Goal: Task Accomplishment & Management: Complete application form

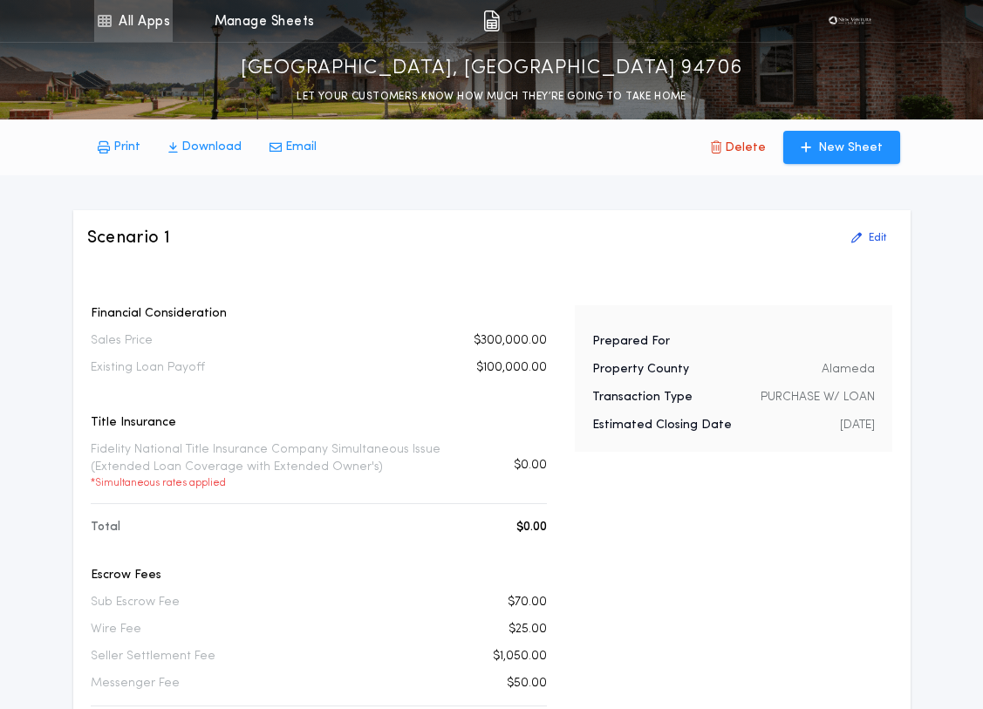
click at [154, 28] on link "All Apps" at bounding box center [133, 21] width 78 height 42
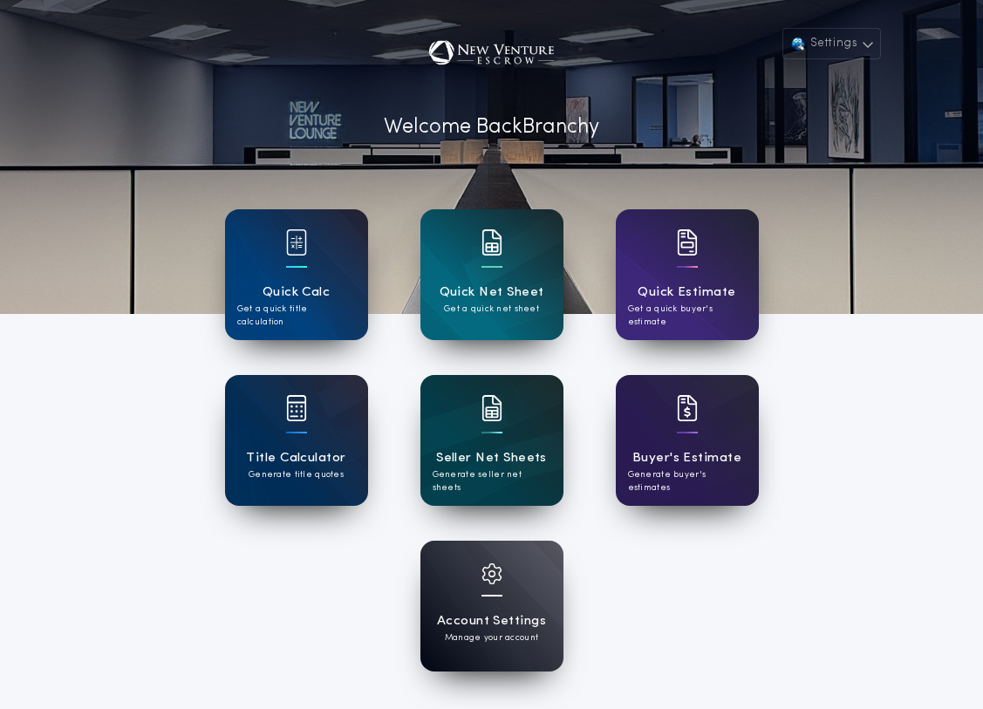
click at [536, 434] on div "Seller Net Sheets Generate seller net sheets" at bounding box center [491, 440] width 143 height 131
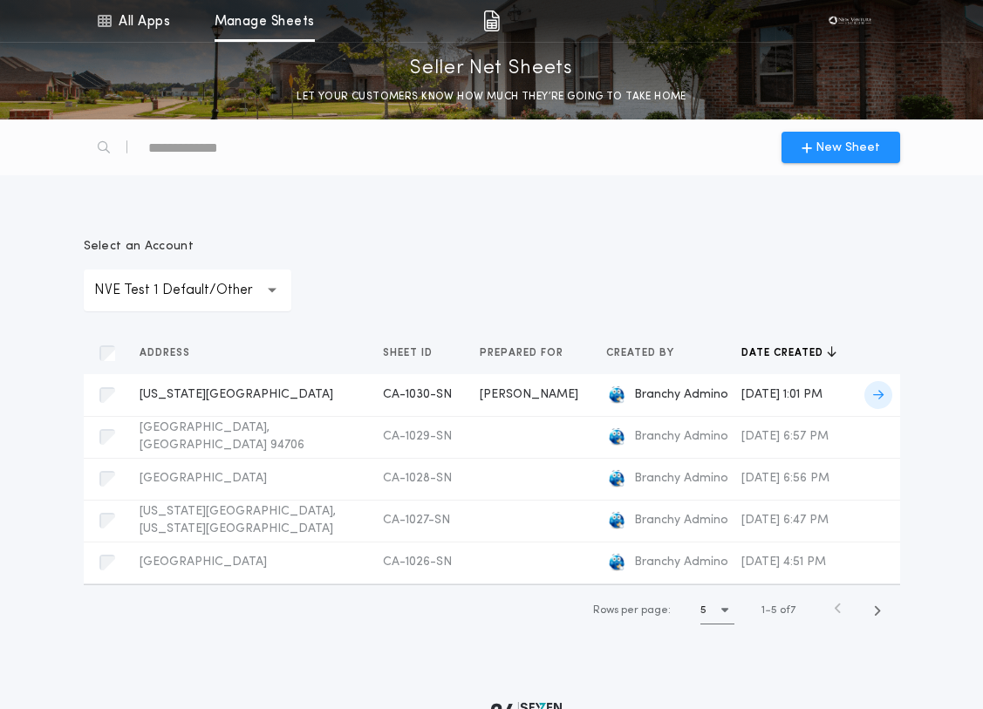
click at [232, 401] on span "[US_STATE][GEOGRAPHIC_DATA]" at bounding box center [237, 394] width 194 height 13
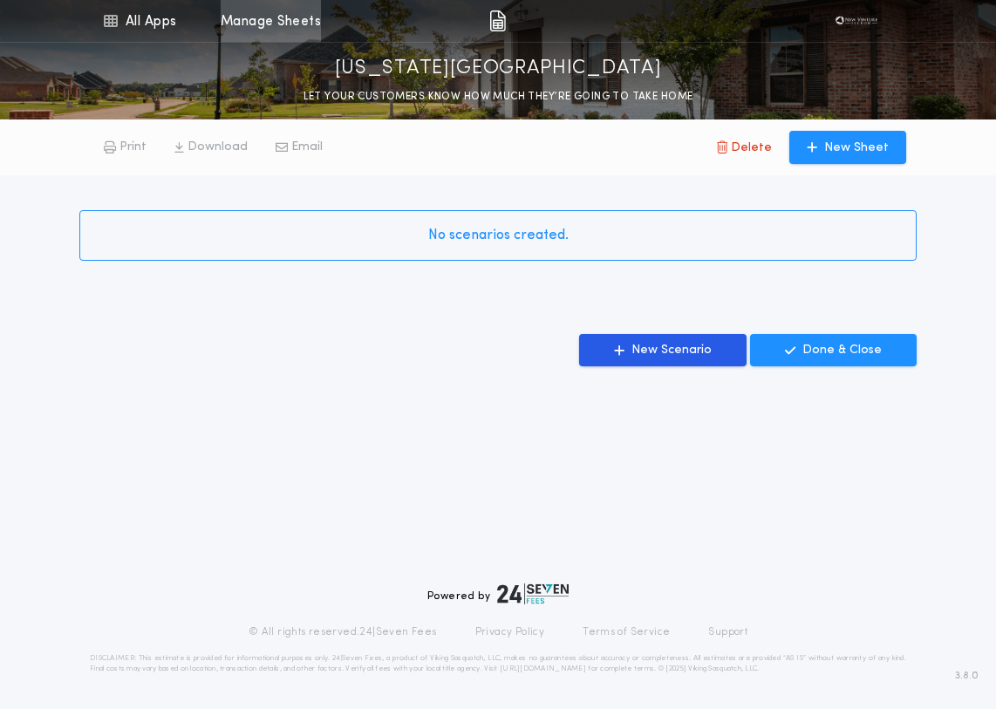
click at [293, 27] on link "Manage Sheets" at bounding box center [271, 21] width 100 height 42
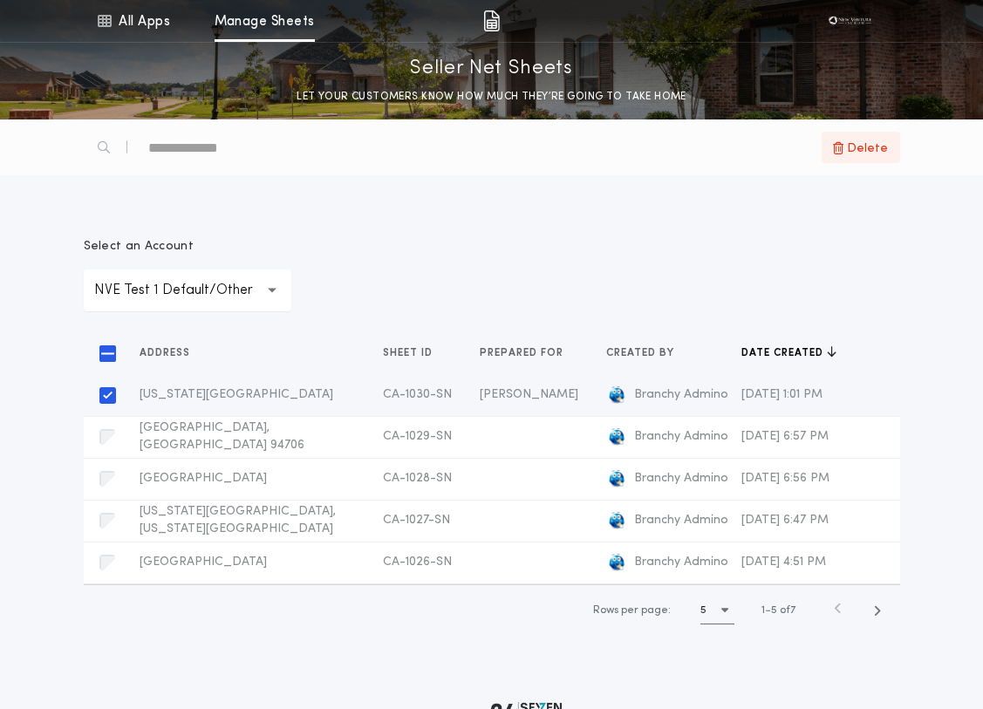
click at [856, 149] on span "Delete" at bounding box center [867, 148] width 41 height 20
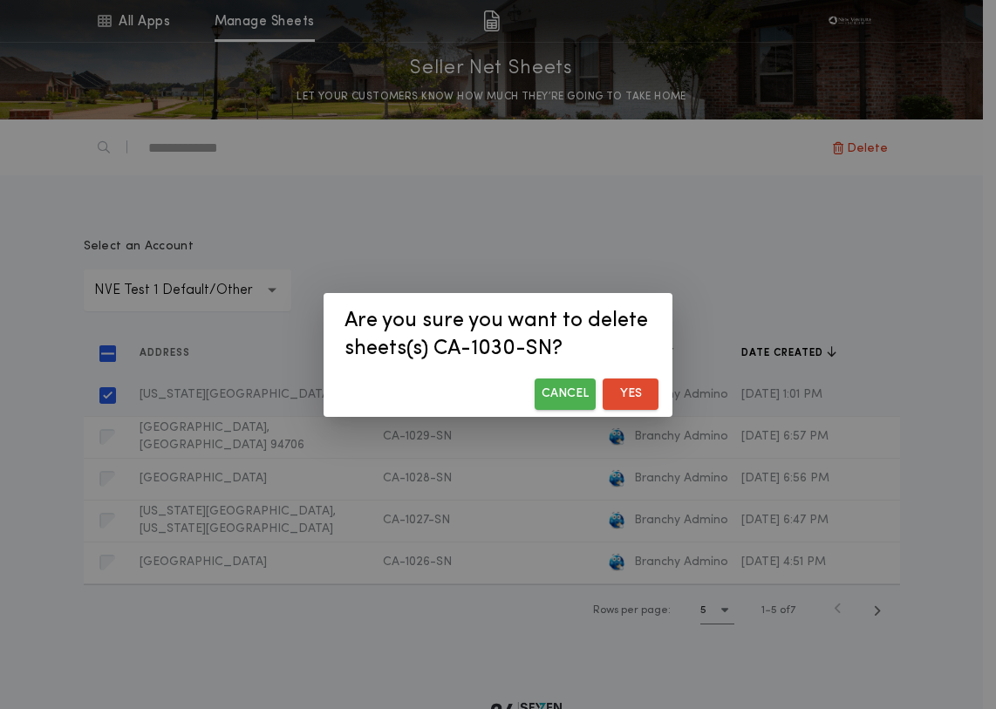
click at [646, 401] on button "Yes" at bounding box center [631, 394] width 56 height 31
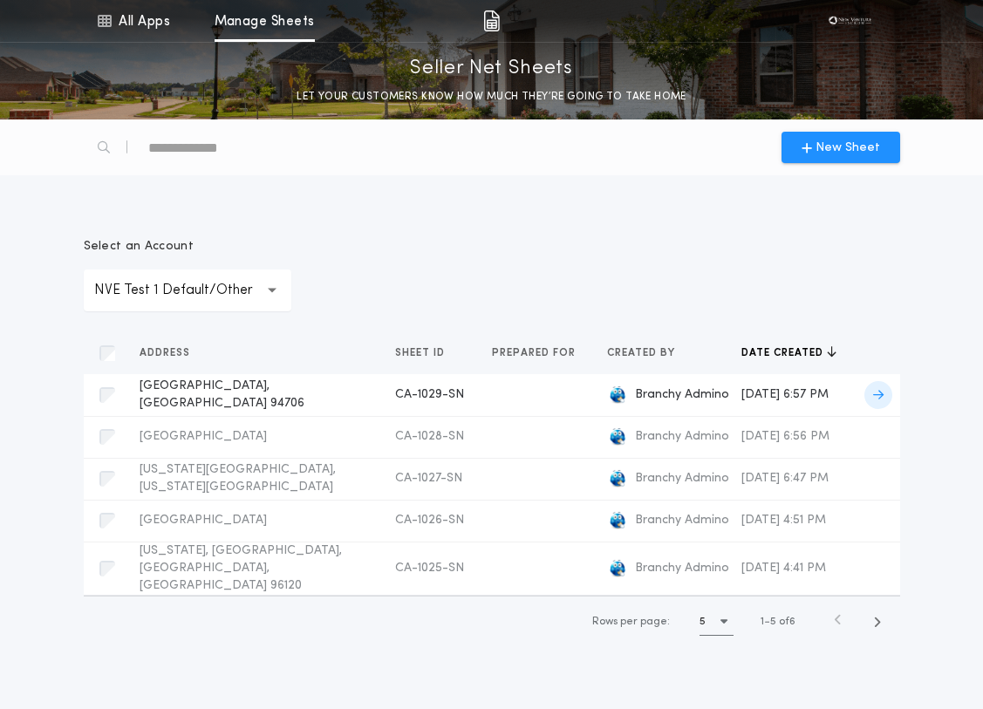
click at [727, 392] on td "[DATE] 6:57 PM" at bounding box center [788, 395] width 123 height 42
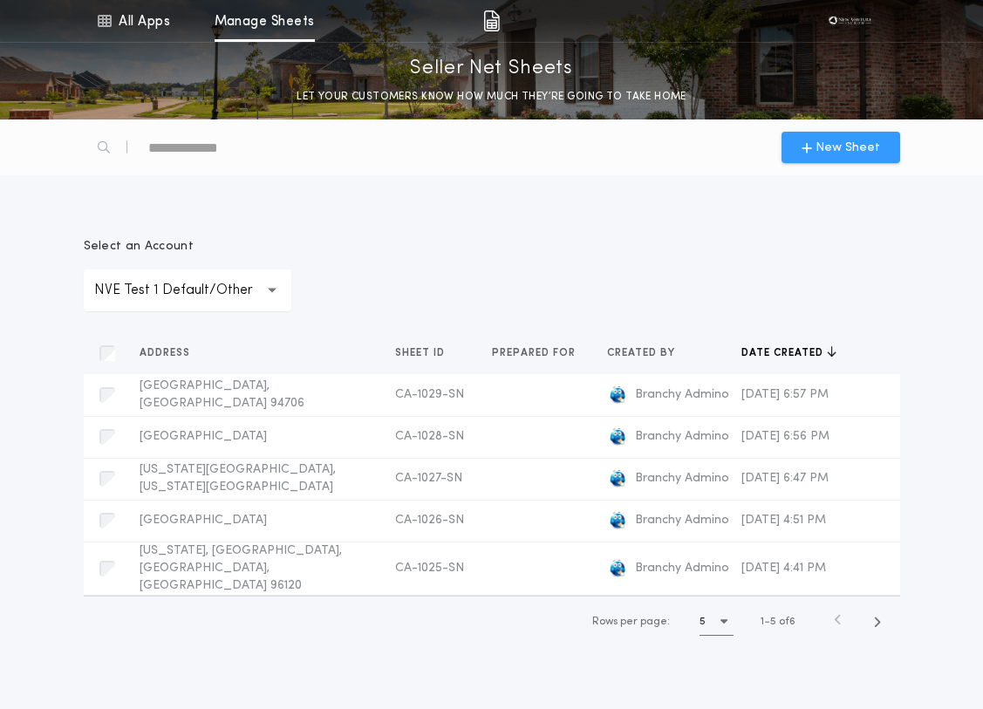
click at [805, 153] on icon "button" at bounding box center [807, 147] width 10 height 14
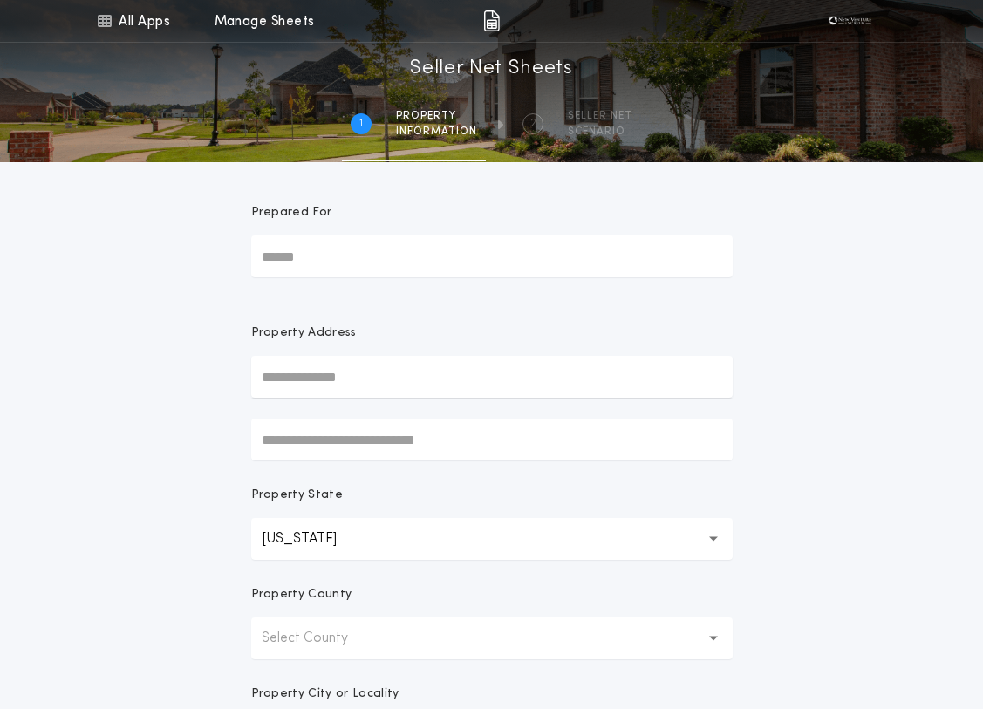
click at [407, 375] on input "text" at bounding box center [491, 377] width 481 height 42
type input "*****"
click at [200, 455] on div "All Apps Quick Calc Quick Net Sheet Quick Estimate Title Calculator Seller Net …" at bounding box center [491, 498] width 983 height 997
click at [311, 536] on p "[US_STATE]" at bounding box center [313, 539] width 103 height 21
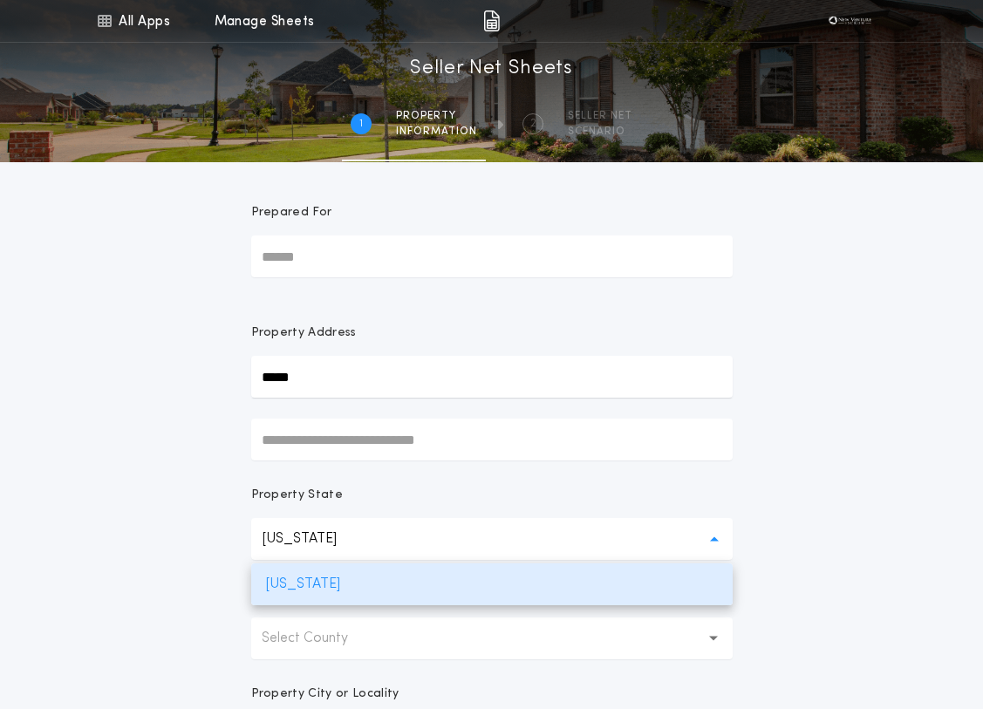
click at [312, 536] on p "[US_STATE]" at bounding box center [313, 539] width 103 height 21
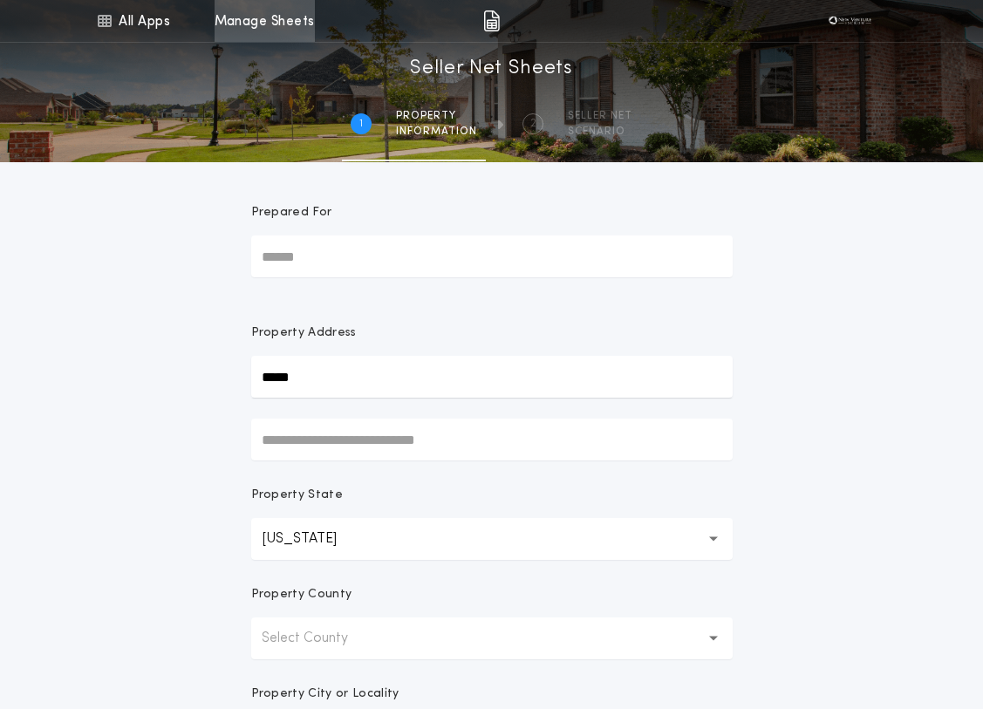
click at [273, 23] on link "Manage Sheets" at bounding box center [265, 21] width 100 height 42
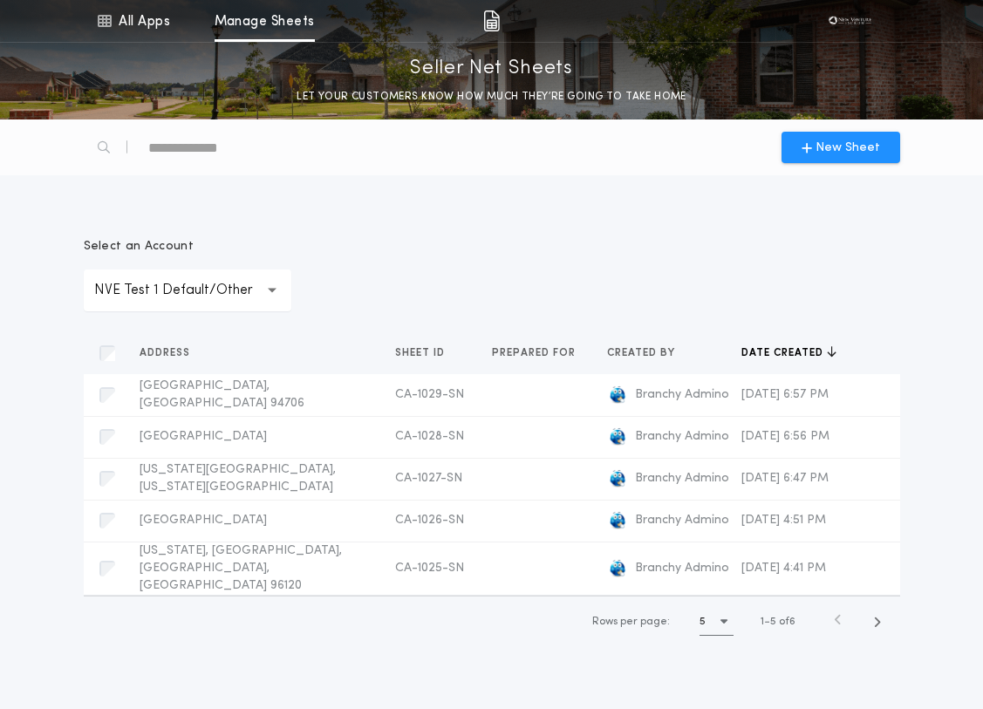
click at [209, 284] on p "NVE Test 1 Default/Other" at bounding box center [187, 290] width 187 height 21
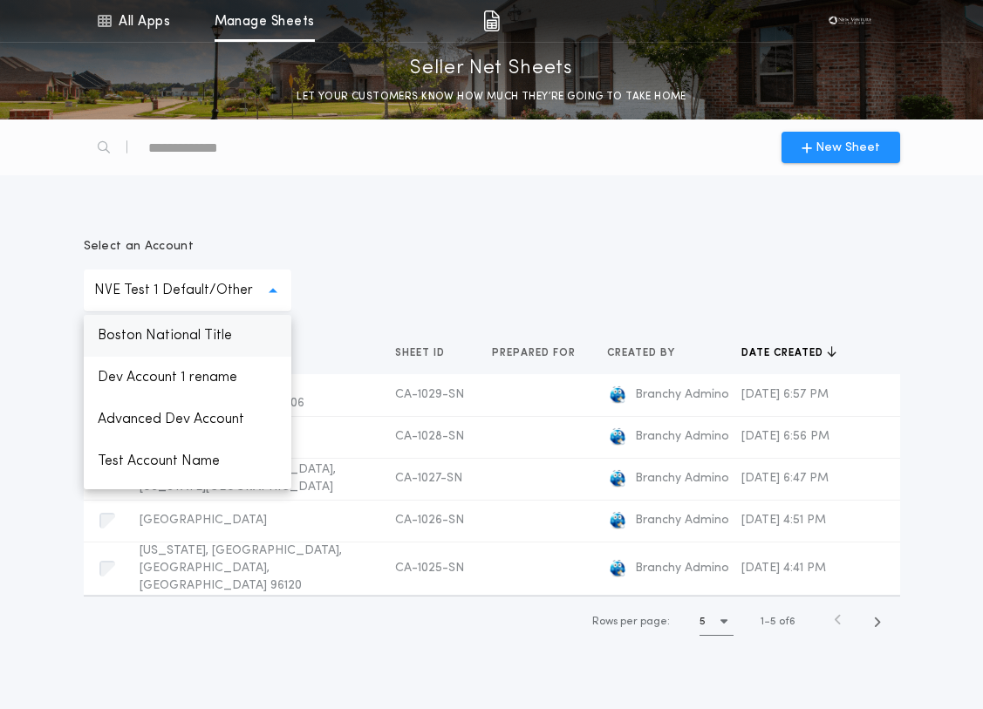
click at [192, 331] on p "Boston National Title" at bounding box center [188, 336] width 208 height 42
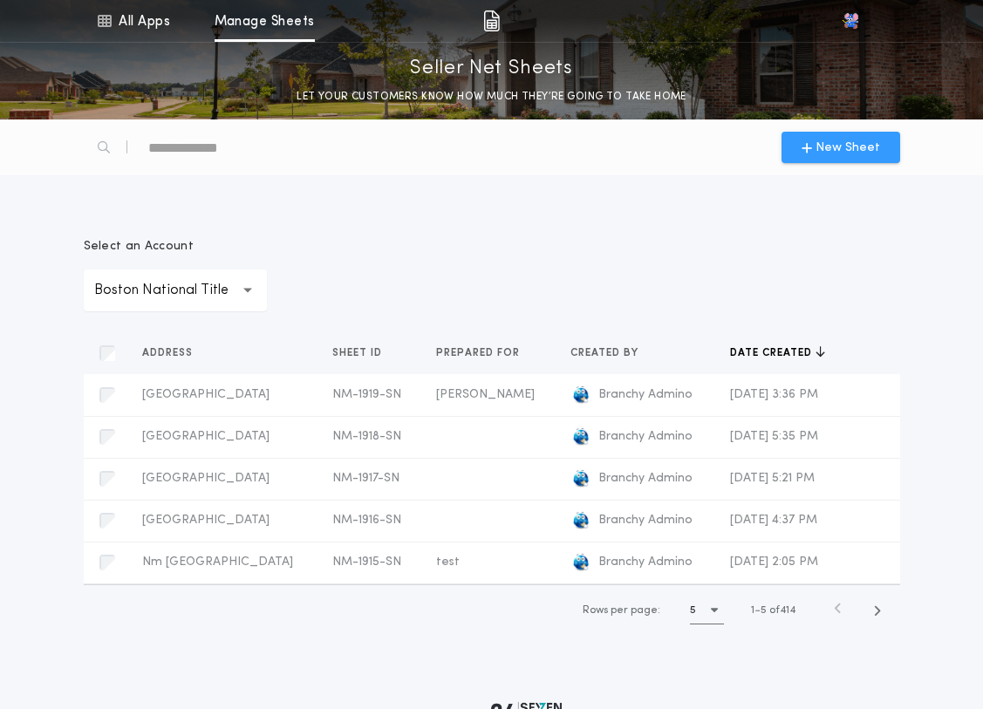
click at [870, 148] on span "New Sheet" at bounding box center [848, 148] width 65 height 18
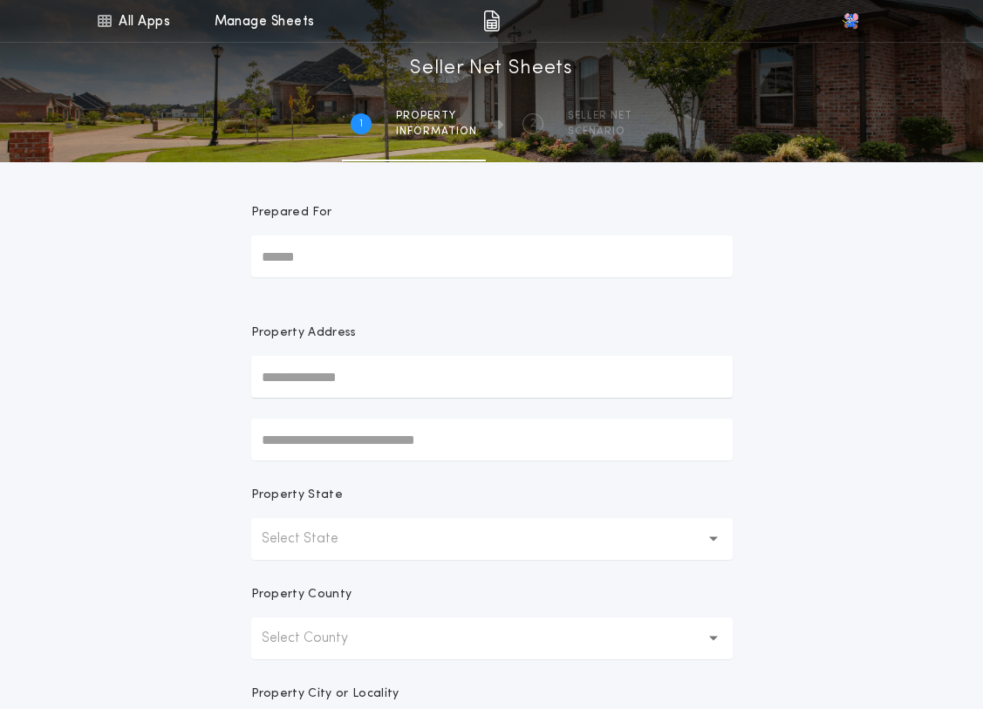
click at [331, 377] on input "text" at bounding box center [491, 377] width 481 height 42
type input "*****"
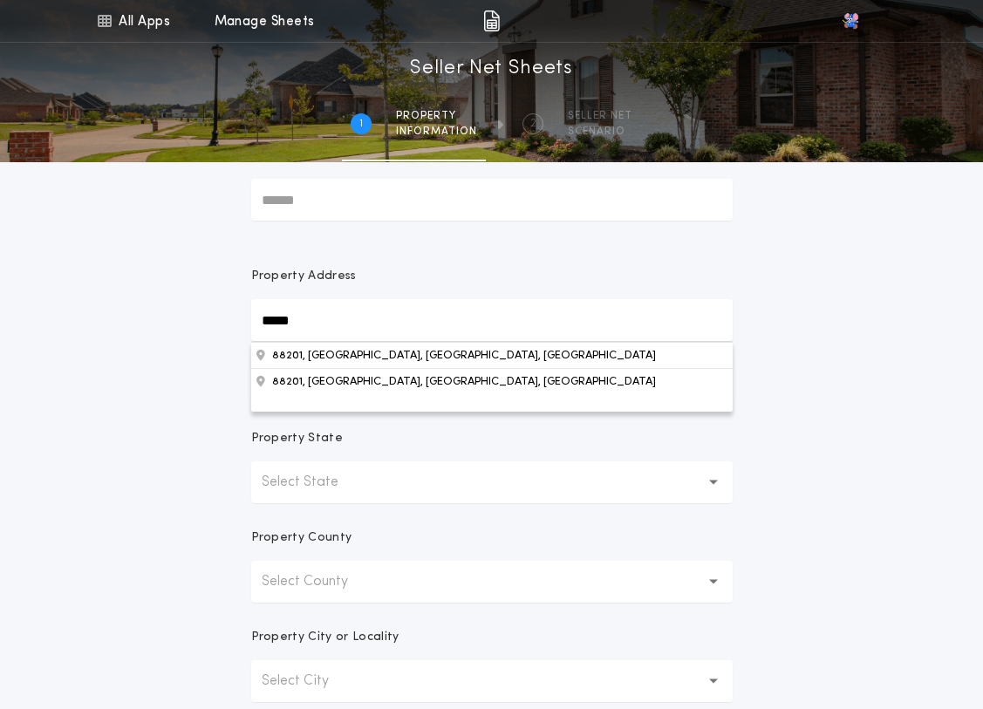
scroll to position [87, 0]
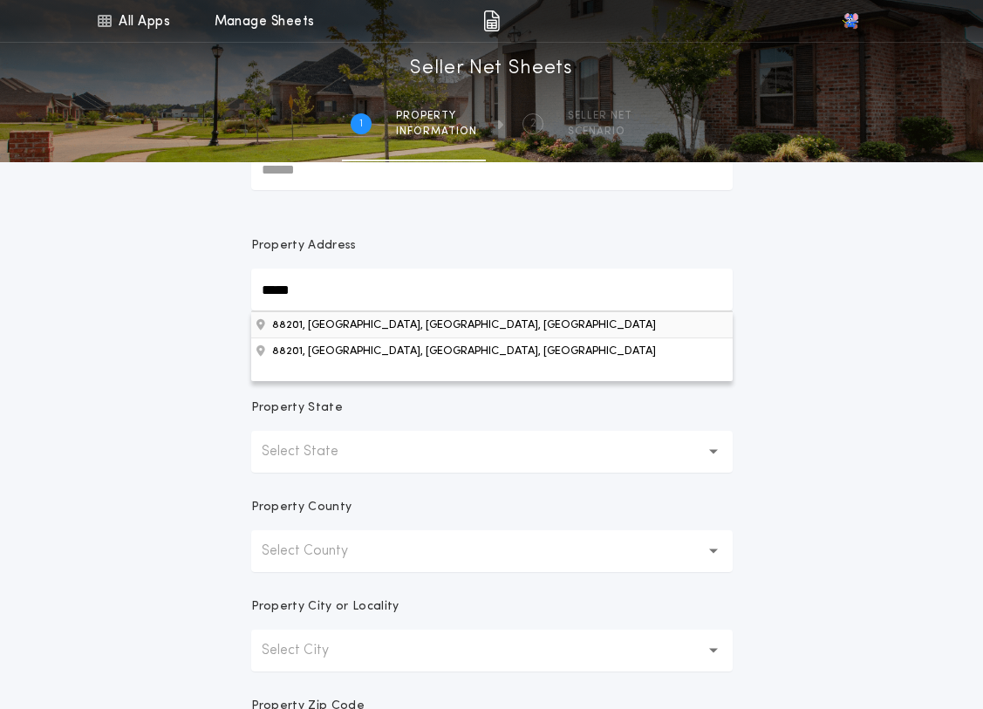
click at [312, 325] on button "88201, Roswell, NM, USA" at bounding box center [491, 324] width 481 height 26
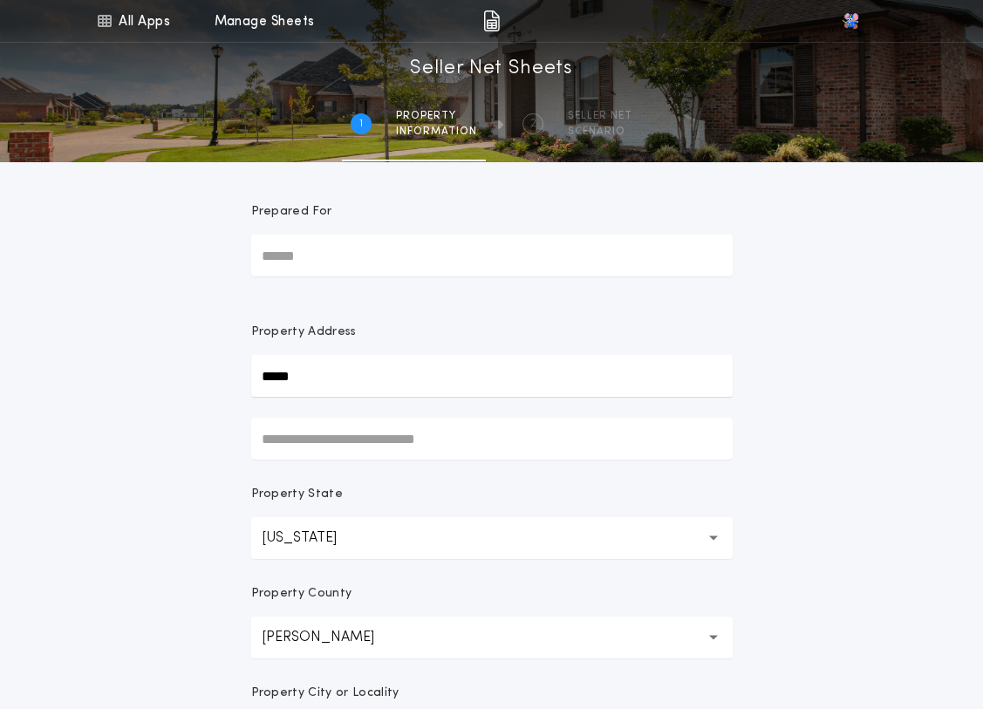
scroll to position [0, 0]
click at [260, 17] on link "Manage Sheets" at bounding box center [265, 21] width 100 height 42
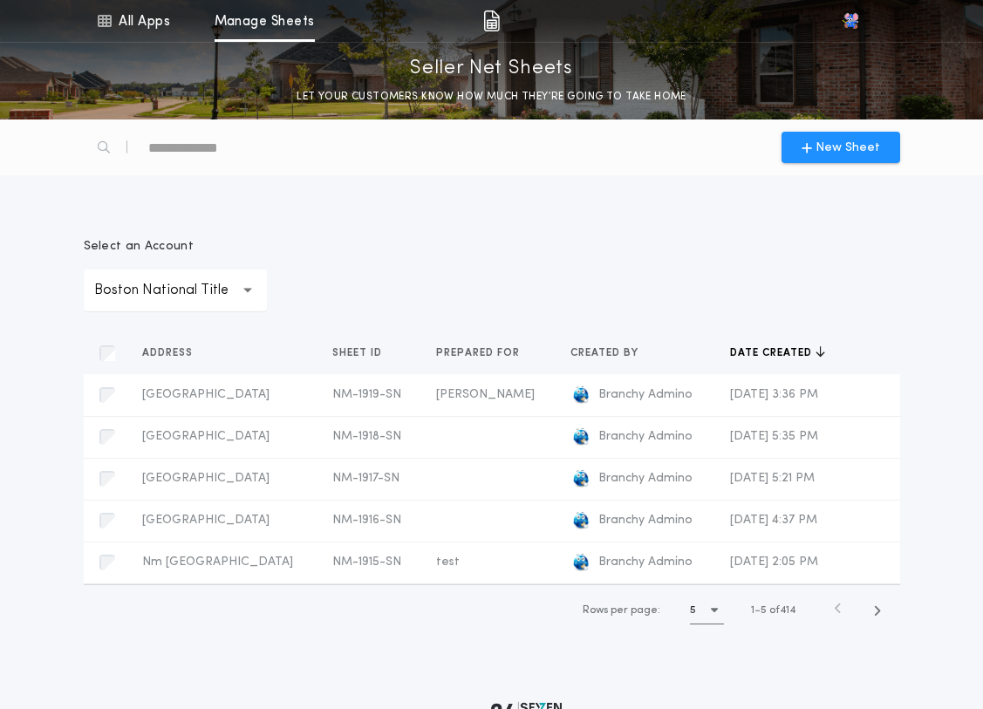
click at [243, 283] on icon "button" at bounding box center [248, 291] width 10 height 42
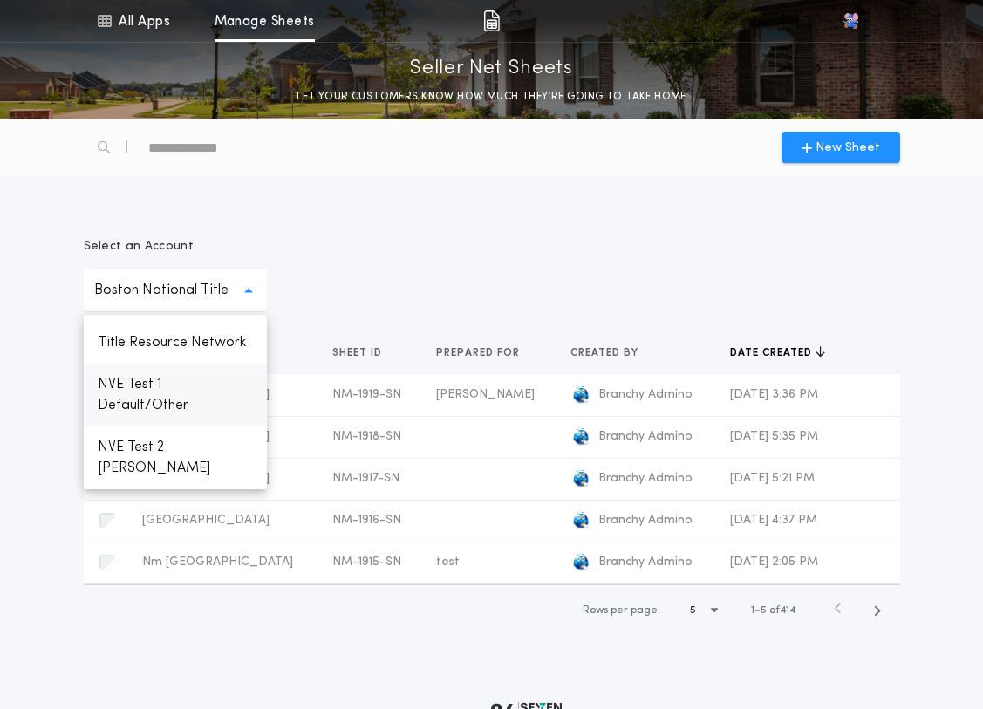
click at [162, 398] on p "NVE Test 1 Default/Other" at bounding box center [175, 395] width 183 height 63
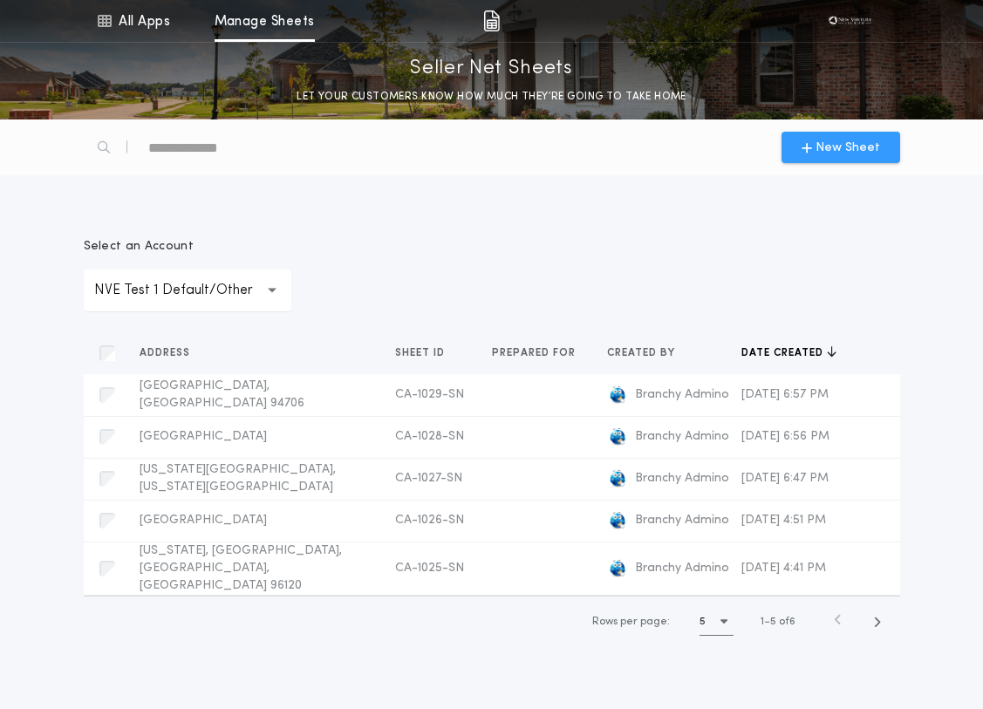
click at [818, 151] on span "New Sheet" at bounding box center [848, 148] width 65 height 18
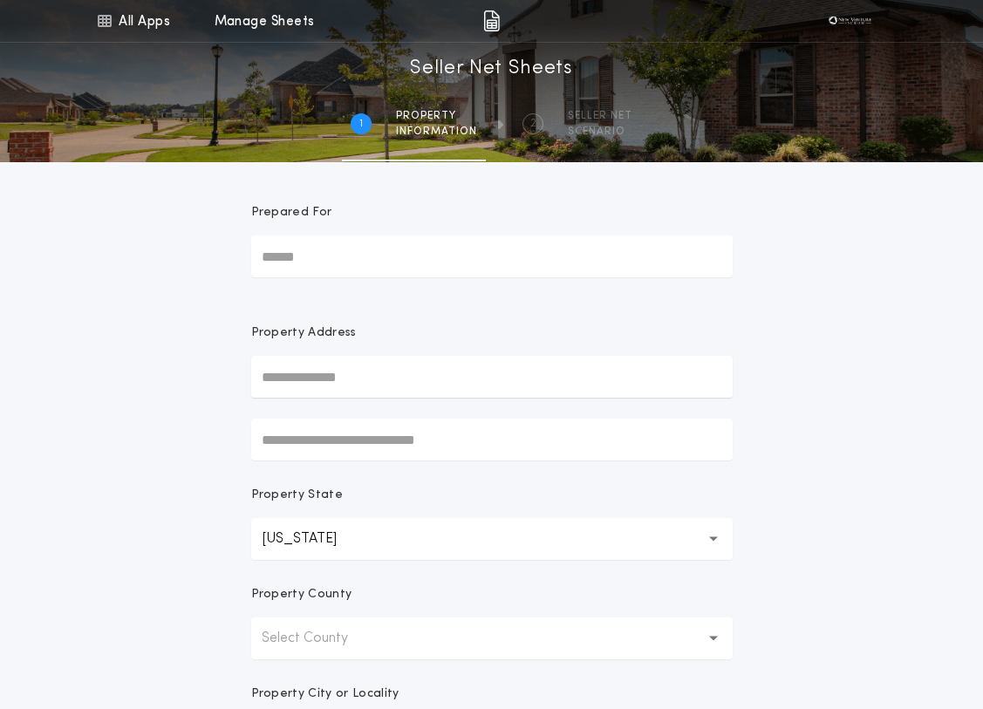
click at [305, 388] on input "text" at bounding box center [491, 377] width 481 height 42
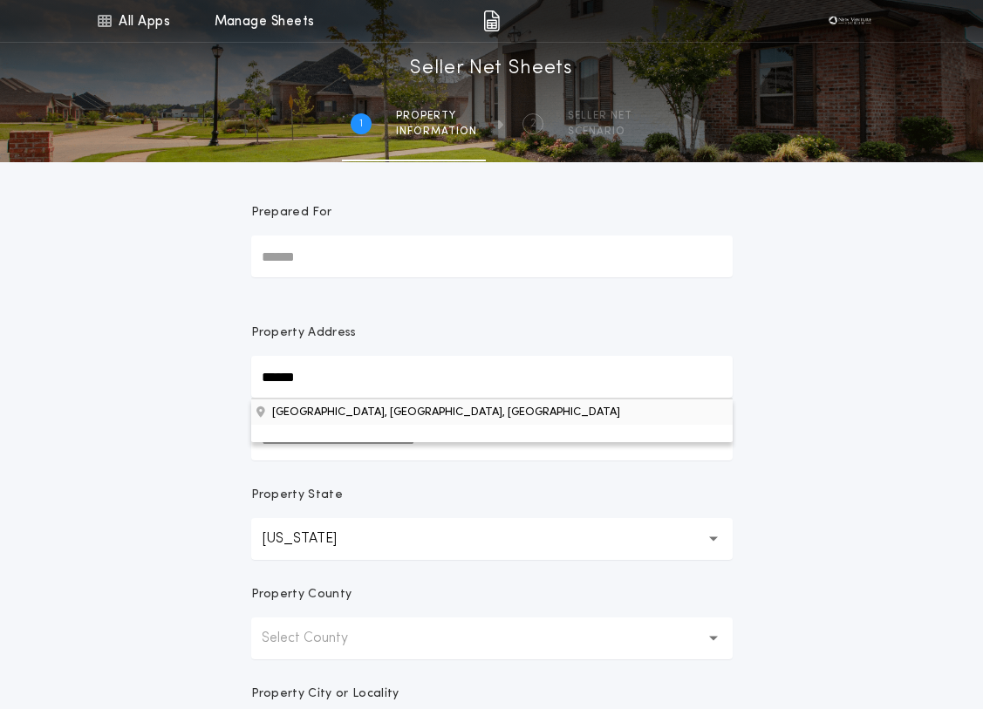
click at [317, 410] on button "Albany, CA, USA" at bounding box center [491, 412] width 481 height 26
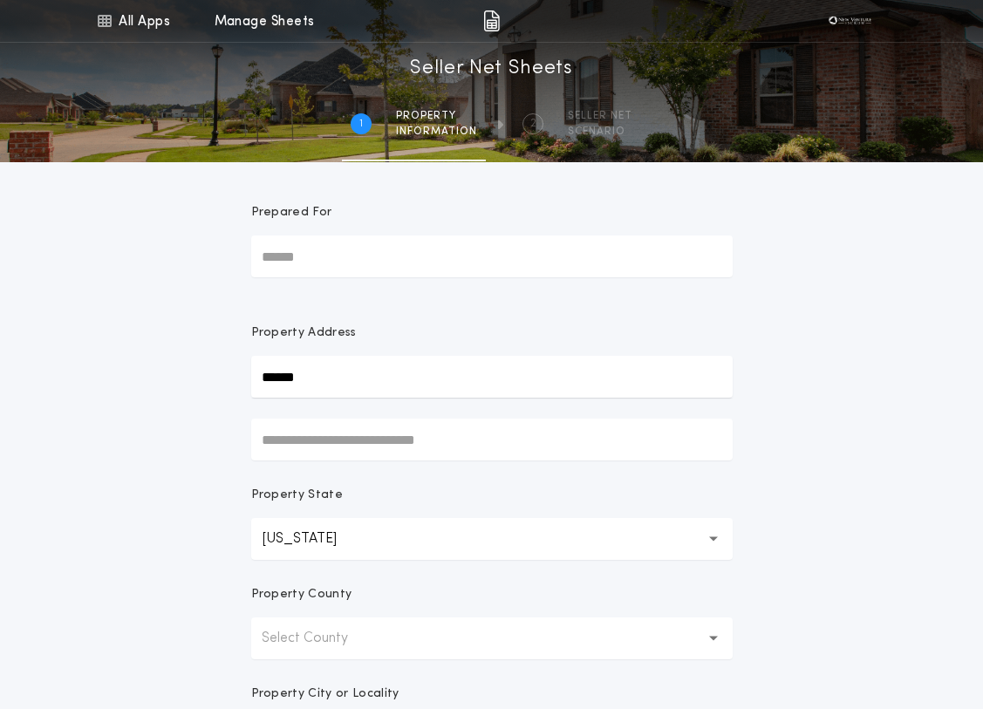
type input "******"
click at [45, 238] on div "All Apps Quick Calc Quick Net Sheet Quick Estimate Title Calculator Seller Net …" at bounding box center [491, 498] width 983 height 997
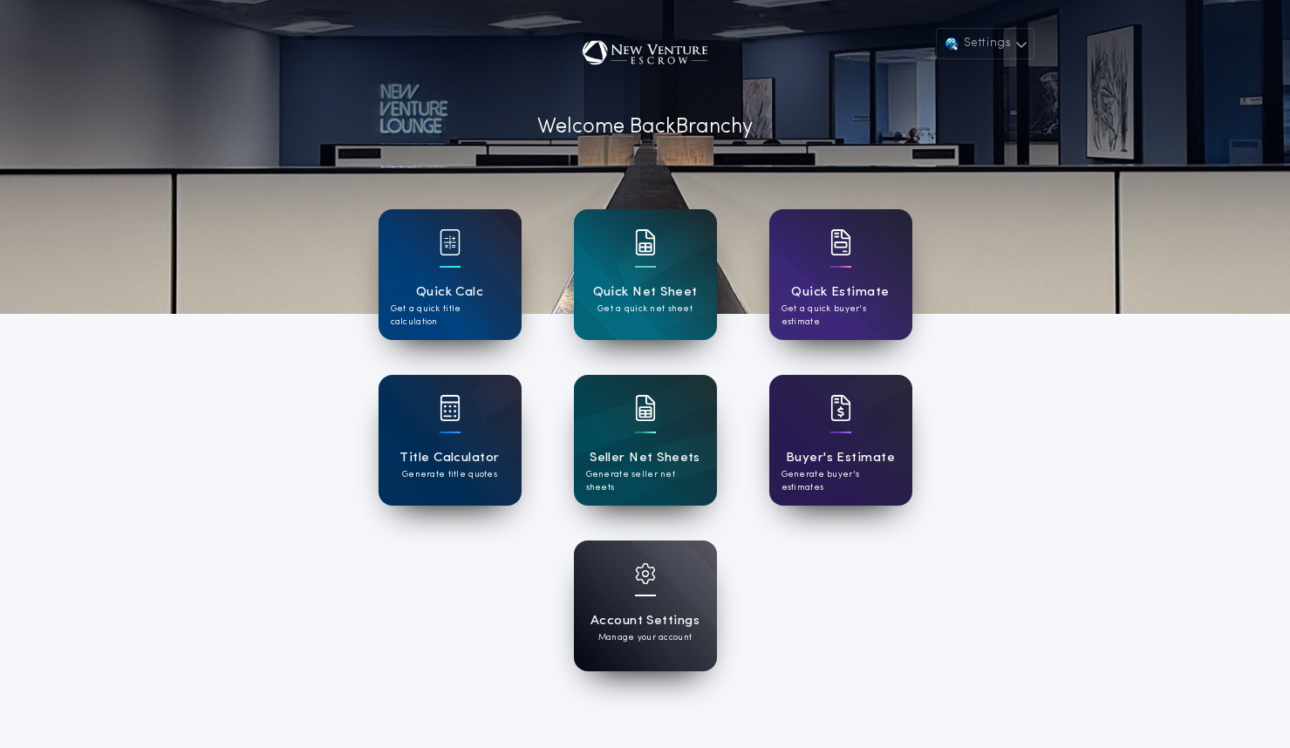
click at [1013, 371] on div "Settings Welcome Back Branchy Quick Calc Get a quick title calculation Quick Ne…" at bounding box center [645, 455] width 1290 height 911
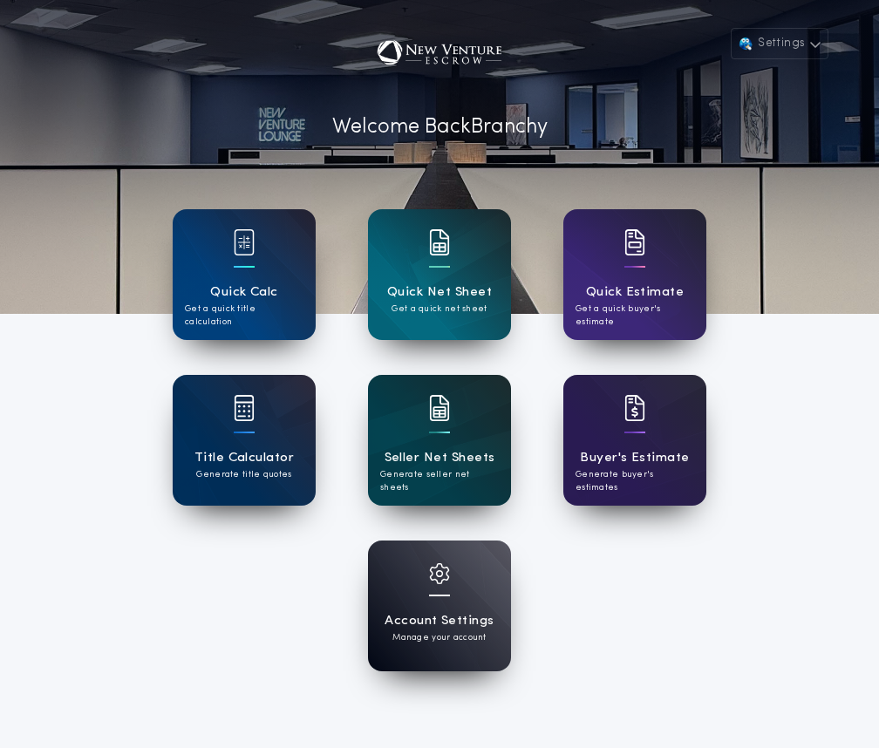
click at [447, 442] on div at bounding box center [439, 419] width 21 height 49
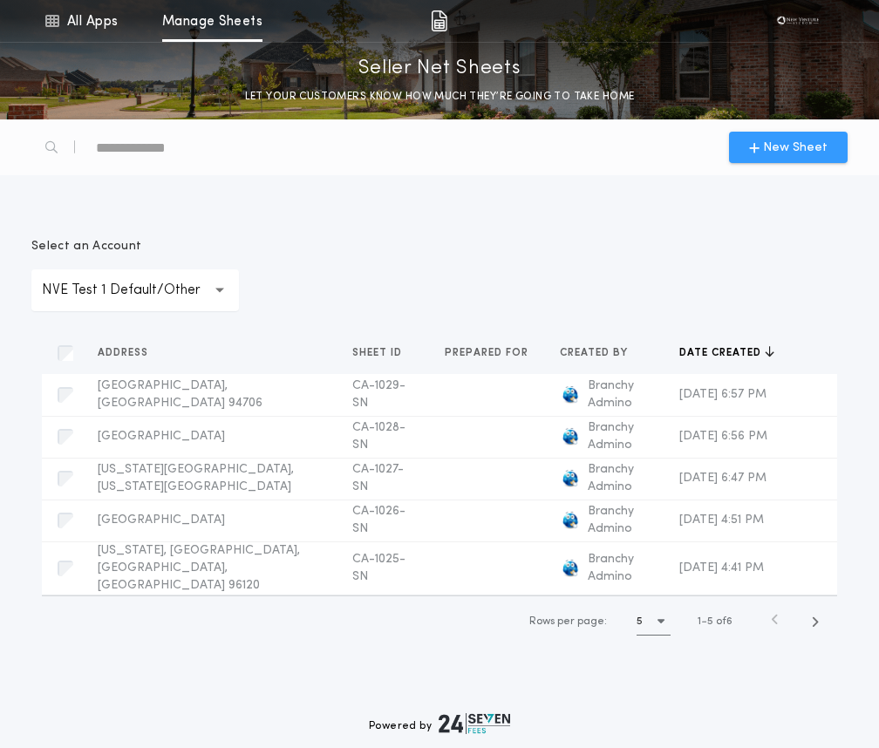
click at [766, 160] on button "New Sheet" at bounding box center [788, 147] width 119 height 31
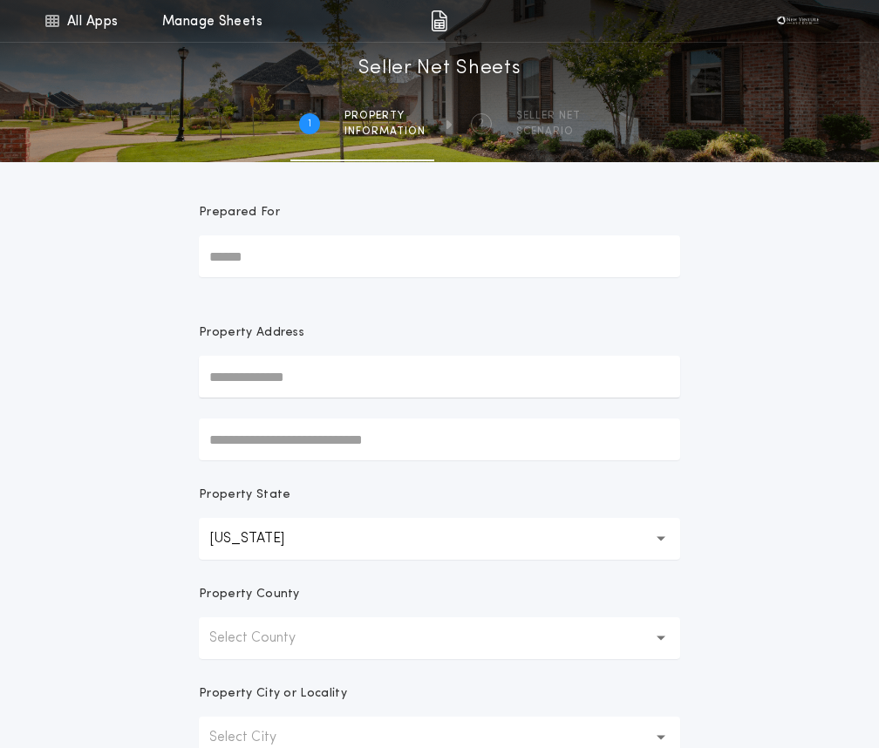
click at [253, 370] on input "text" at bounding box center [439, 377] width 481 height 42
type input "**********"
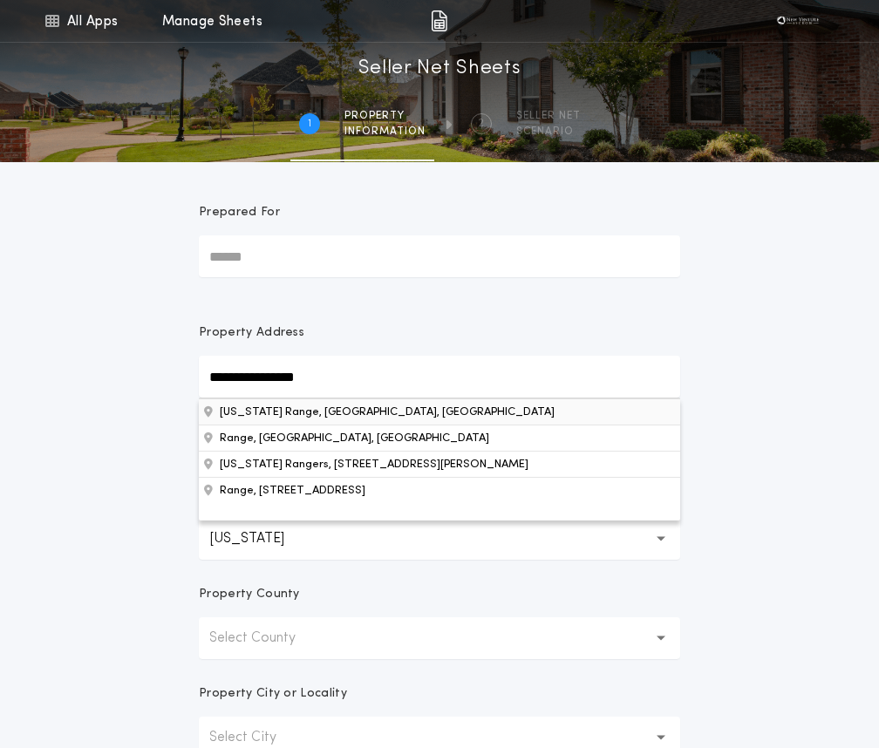
click at [281, 410] on button "[US_STATE] Range, [GEOGRAPHIC_DATA], [GEOGRAPHIC_DATA]" at bounding box center [439, 412] width 481 height 26
